Goal: Information Seeking & Learning: Check status

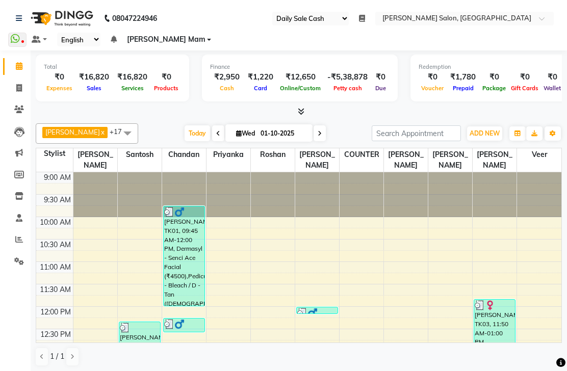
select select "35"
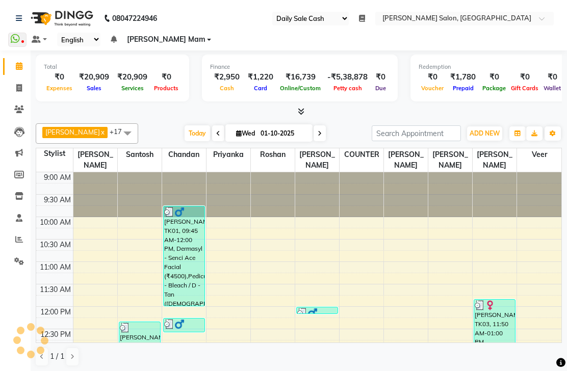
select select "35"
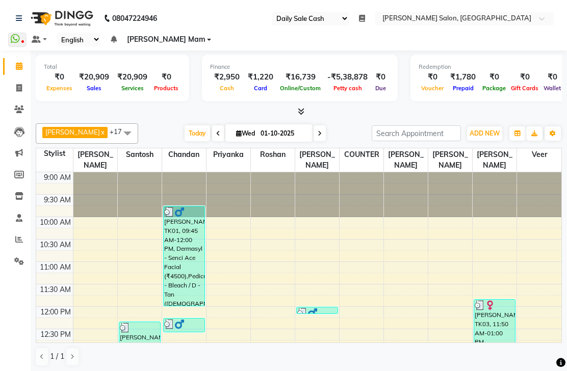
scroll to position [1, 0]
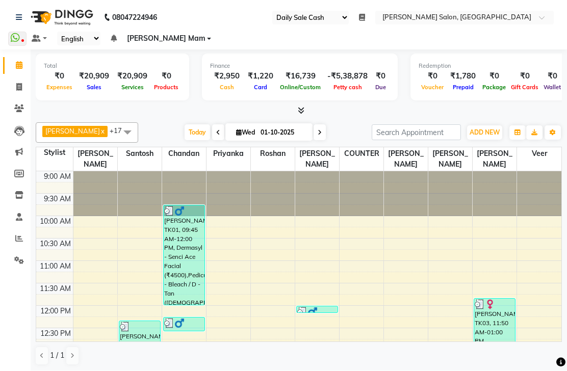
click at [251, 202] on div at bounding box center [273, 194] width 44 height 45
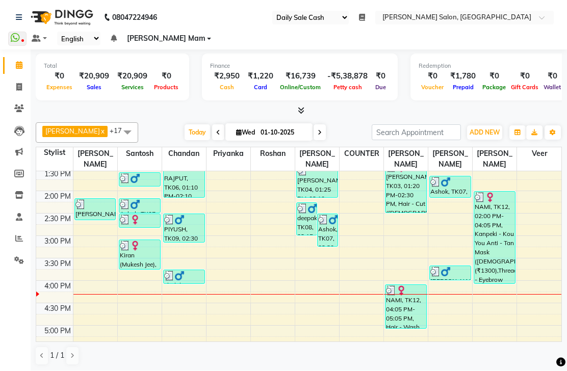
scroll to position [205, 0]
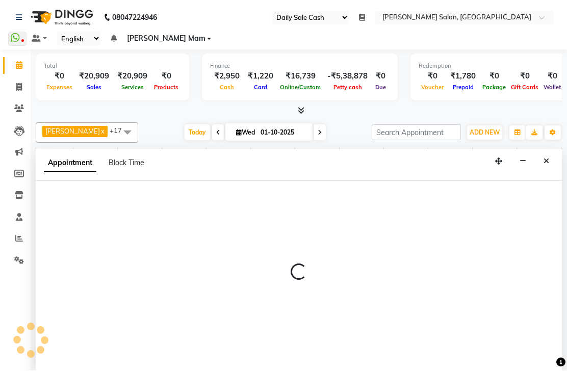
select select "43217"
select select "855"
select select "tentative"
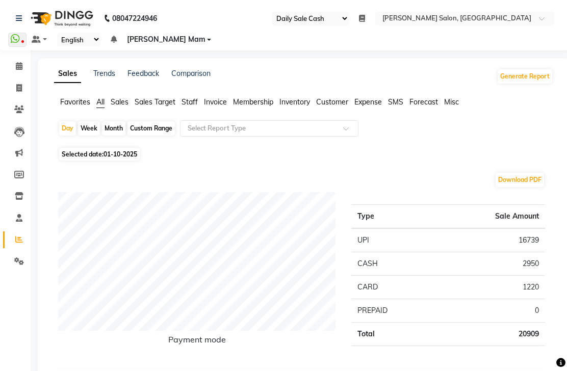
click at [24, 72] on link "Calendar" at bounding box center [15, 66] width 24 height 17
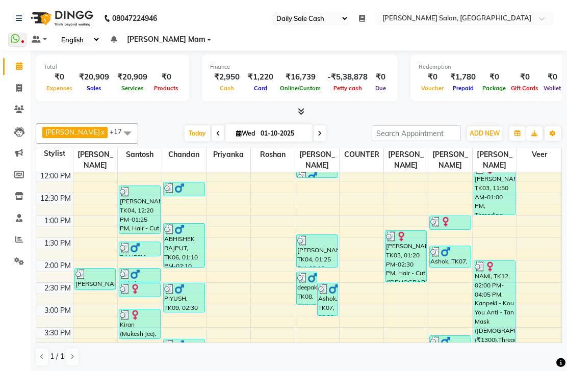
scroll to position [135, 0]
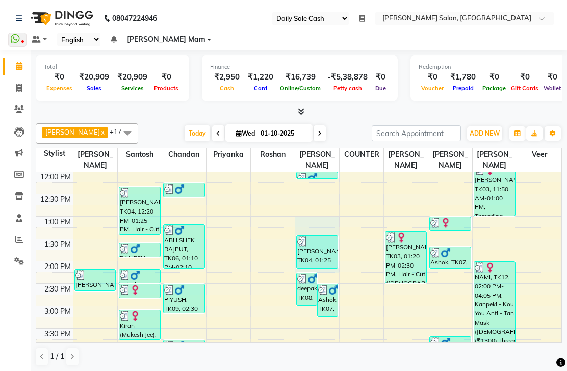
select select "41088"
select select "tentative"
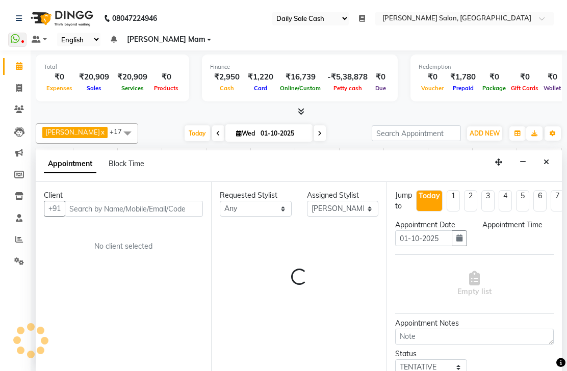
scroll to position [64, 0]
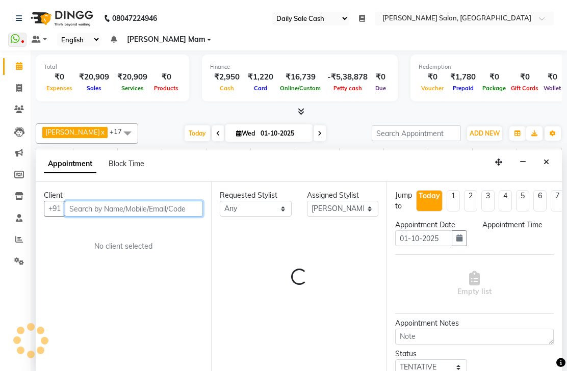
select select "780"
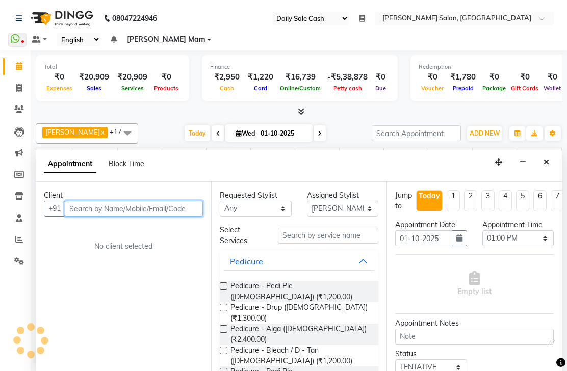
scroll to position [1, 0]
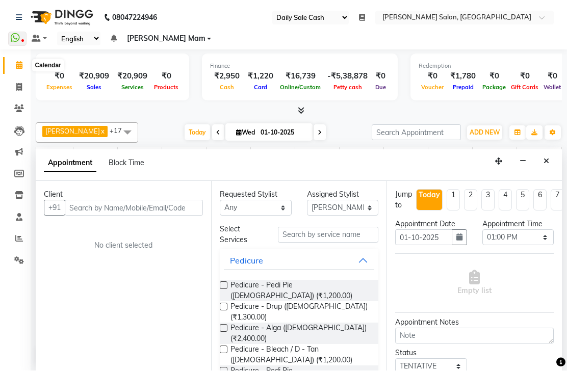
click at [21, 70] on span at bounding box center [19, 66] width 18 height 12
click at [22, 231] on link "Reports" at bounding box center [15, 239] width 24 height 17
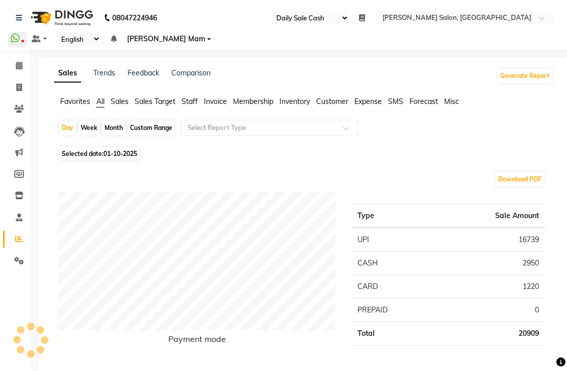
scroll to position [1, 0]
click at [17, 66] on icon at bounding box center [19, 66] width 7 height 8
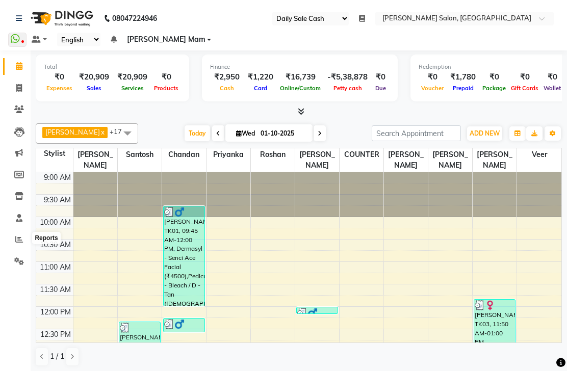
click at [19, 238] on icon at bounding box center [19, 240] width 8 height 8
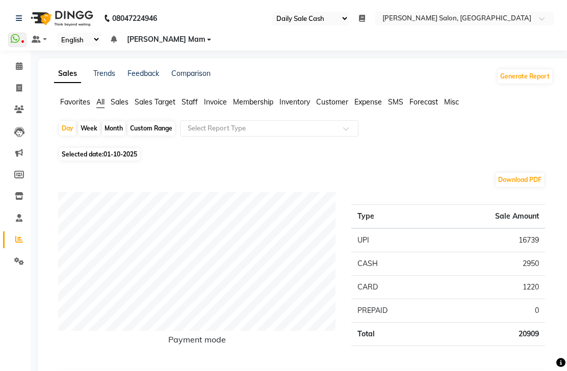
click at [22, 59] on link "Calendar" at bounding box center [15, 66] width 24 height 17
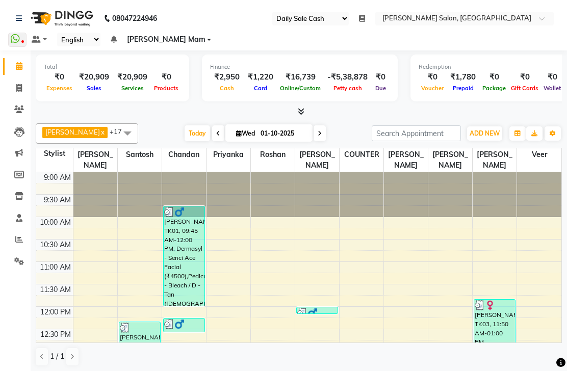
click at [13, 231] on link "Reports" at bounding box center [15, 239] width 24 height 17
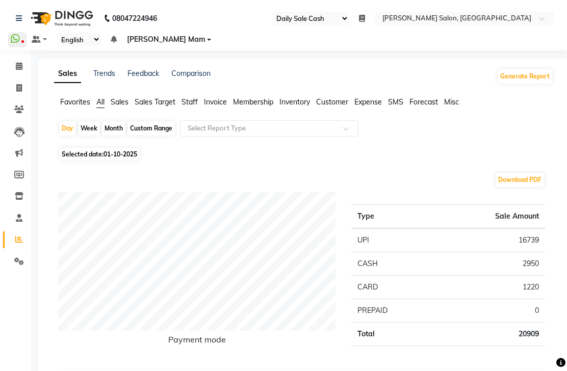
click at [102, 154] on span "Selected date: 01-10-2025" at bounding box center [99, 154] width 81 height 13
select select "10"
select select "2025"
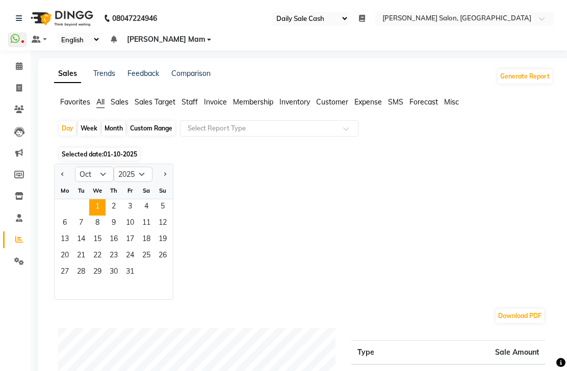
click at [63, 174] on span "Previous month" at bounding box center [63, 174] width 4 height 4
select select "9"
click at [81, 268] on span "30" at bounding box center [81, 273] width 16 height 16
